Goal: Understand process/instructions

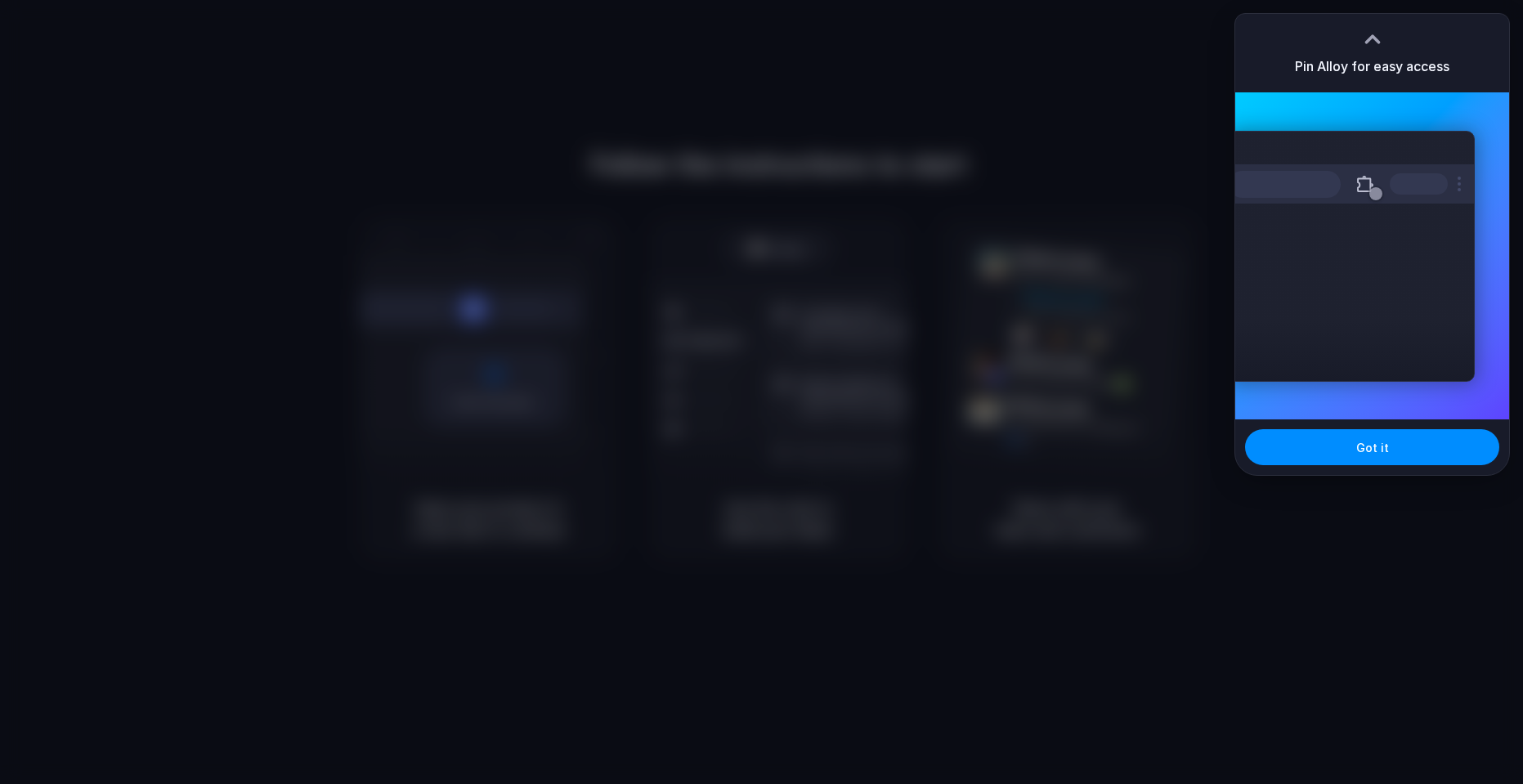
click at [1376, 41] on div at bounding box center [1372, 38] width 25 height 25
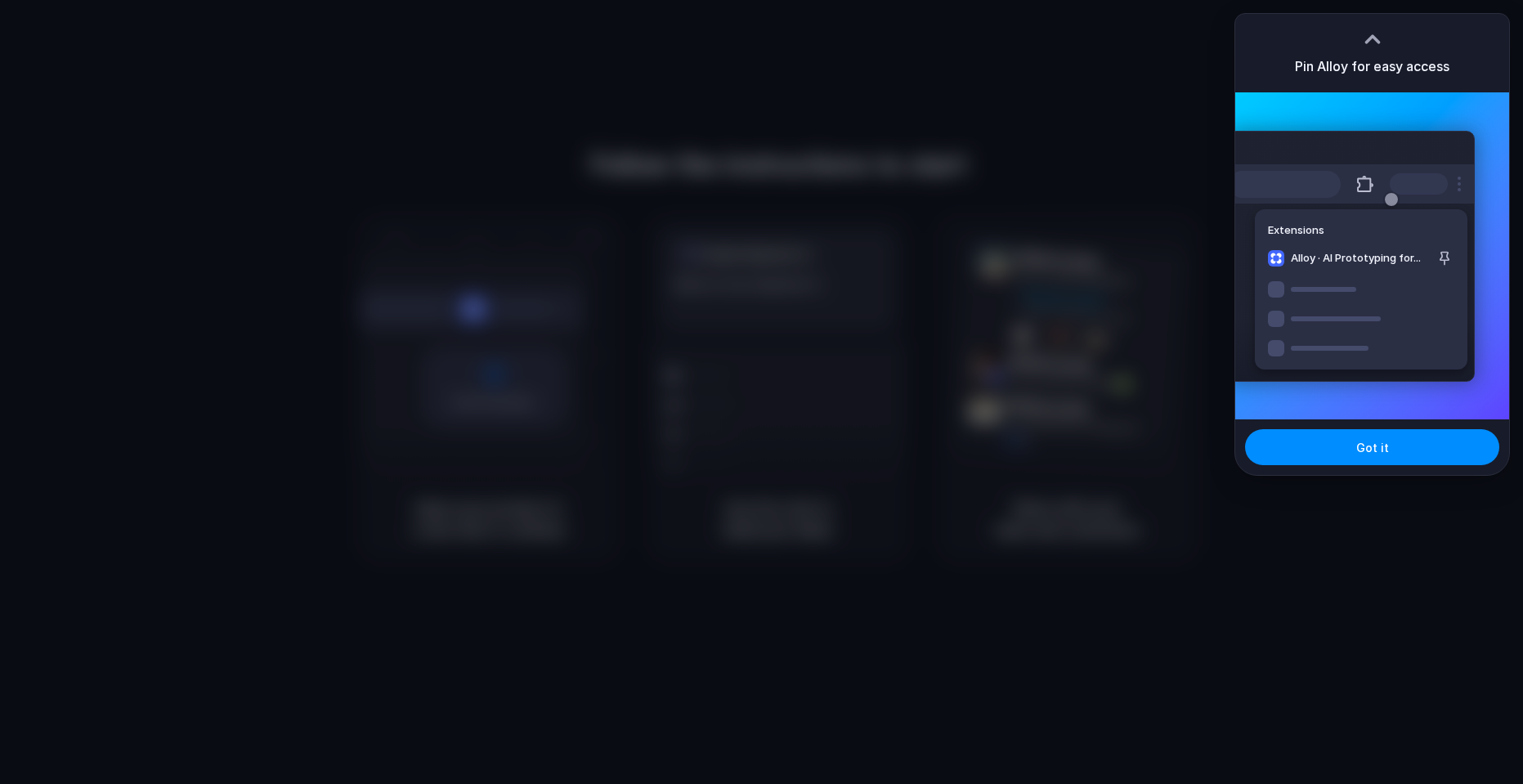
click at [1407, 425] on div "Got it" at bounding box center [1372, 447] width 274 height 55
click at [1404, 446] on button "Got it" at bounding box center [1372, 447] width 254 height 36
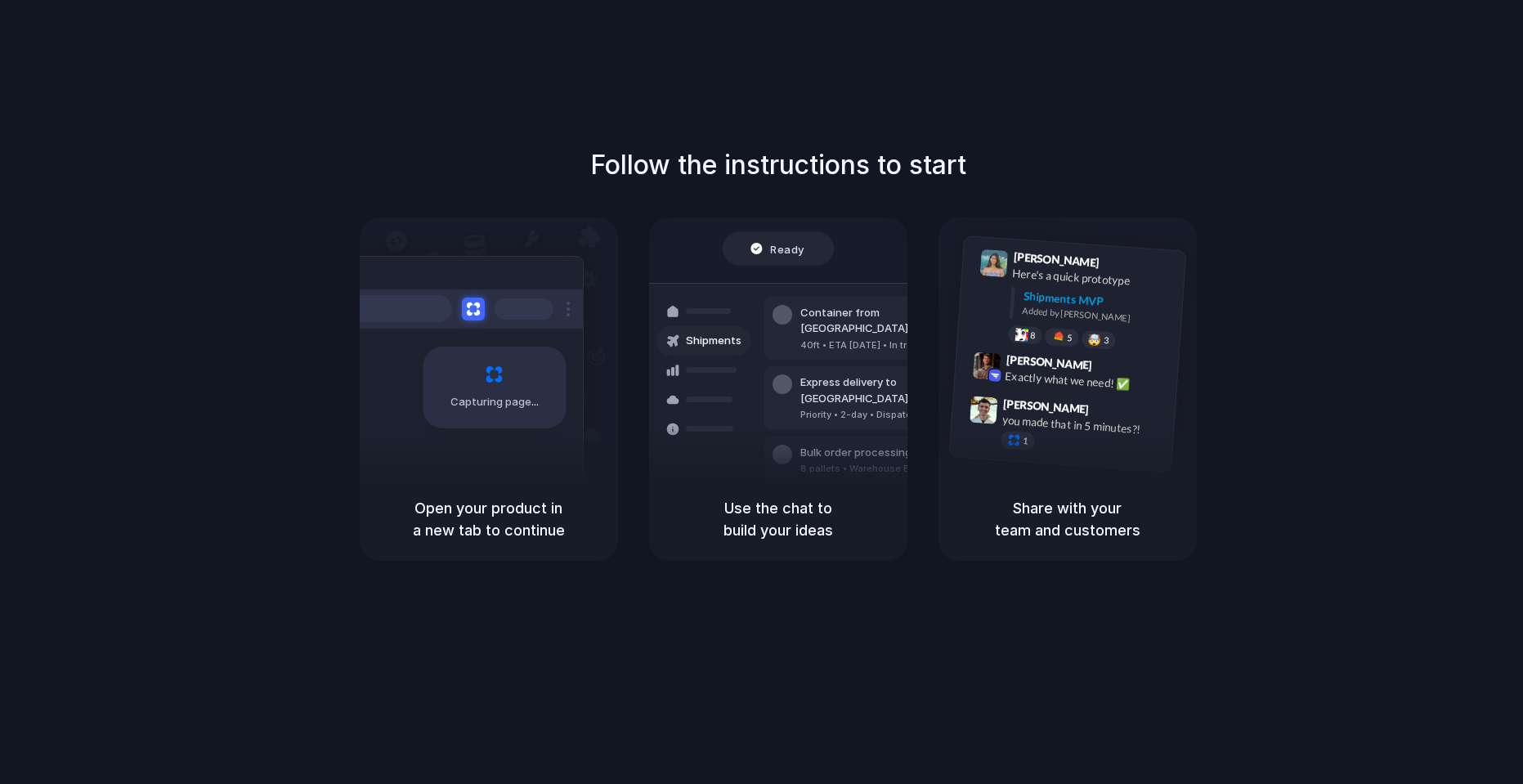
click at [1273, 161] on div "Follow the instructions to start Capturing page Open your product in a new tab …" at bounding box center [778, 354] width 1523 height 416
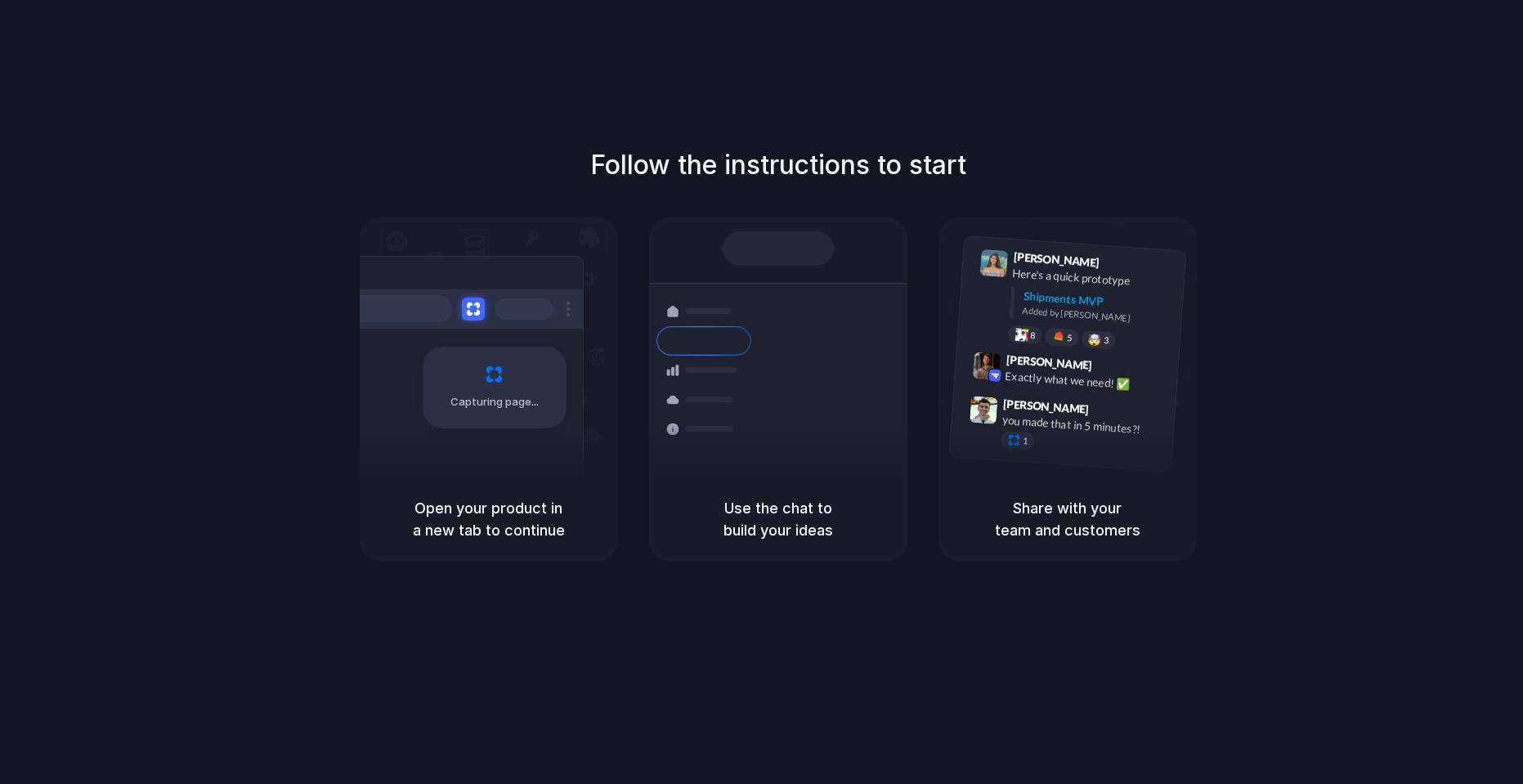
click at [1273, 161] on div "Follow the instructions to start Capturing page Open your product in a new tab …" at bounding box center [778, 354] width 1523 height 416
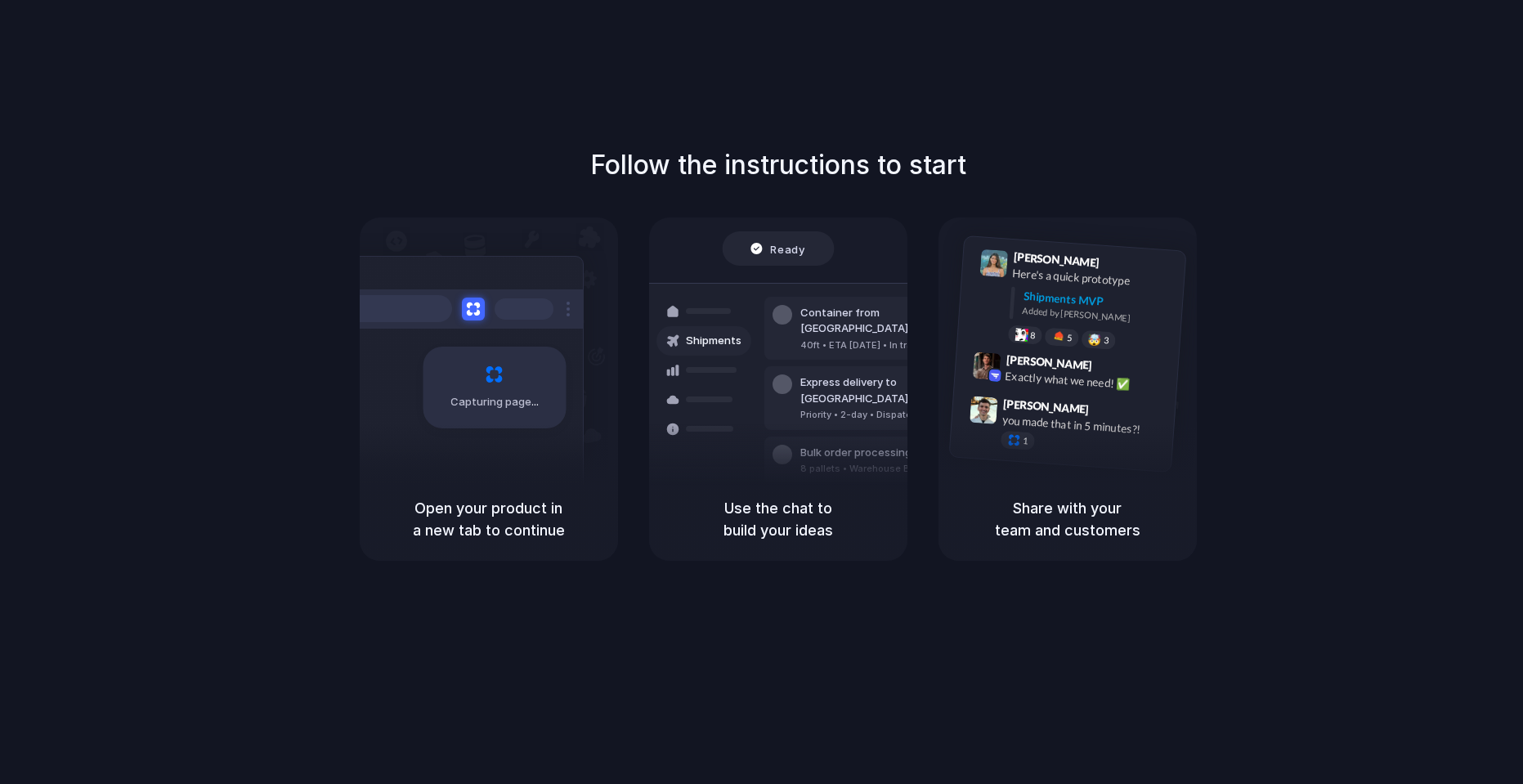
click at [1212, 122] on div "Follow the instructions to start Capturing page Open your product in a new tab …" at bounding box center [777, 408] width 1556 height 817
